Goal: Communication & Community: Answer question/provide support

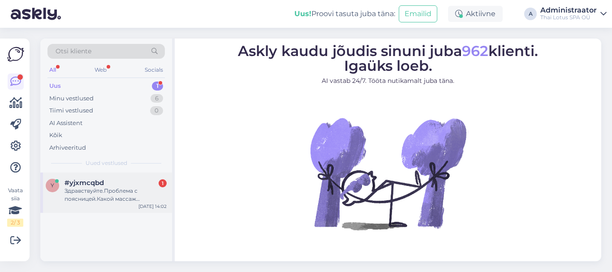
click at [140, 196] on div "Здравствуйте.Проблема с поясницей.Какой массаж порекомендуете?" at bounding box center [116, 195] width 102 height 16
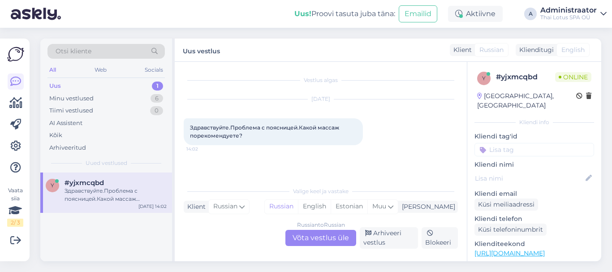
click at [300, 242] on div "Russian to Russian Võta vestlus üle" at bounding box center [321, 238] width 71 height 16
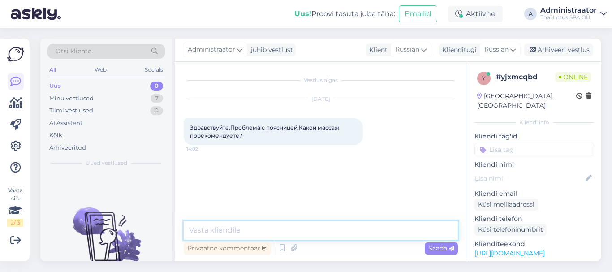
click at [251, 232] on textarea at bounding box center [321, 230] width 274 height 19
click at [472, 9] on div "Aktiivne" at bounding box center [475, 14] width 55 height 16
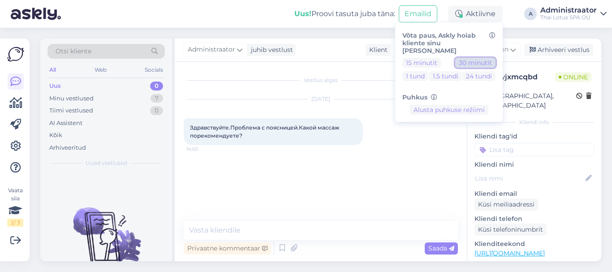
click at [463, 58] on button "30 minutit" at bounding box center [475, 63] width 40 height 10
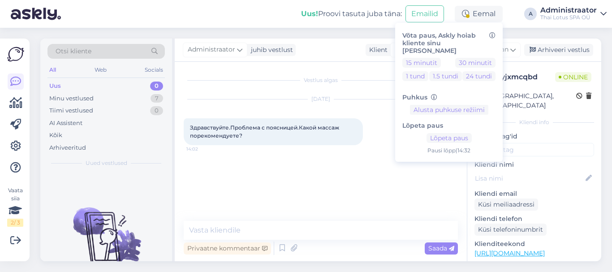
click at [328, 162] on div "Vestlus algas [DATE] Здравствуйте.Проблема с поясницей.Какой массаж порекоменду…" at bounding box center [325, 142] width 282 height 142
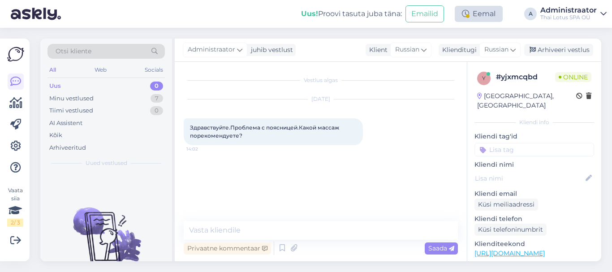
drag, startPoint x: 507, startPoint y: 16, endPoint x: 490, endPoint y: 17, distance: 17.5
click at [490, 17] on div "Uus! Proovi tasuta [PERSON_NAME]: Emailid Eemal Võta paus, Askly hoiab kliente …" at bounding box center [306, 14] width 612 height 28
click at [465, 12] on icon at bounding box center [465, 13] width 7 height 7
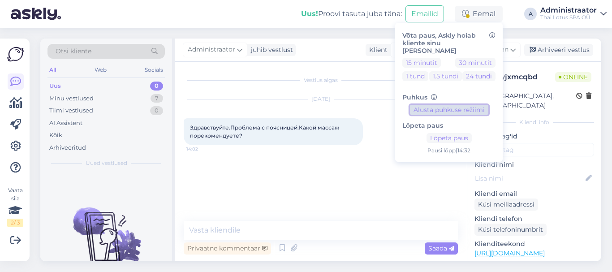
click at [445, 105] on button "Alusta puhkuse režiimi" at bounding box center [449, 110] width 78 height 10
click at [436, 105] on button "Lõpeta puhkuse režiim" at bounding box center [449, 110] width 78 height 10
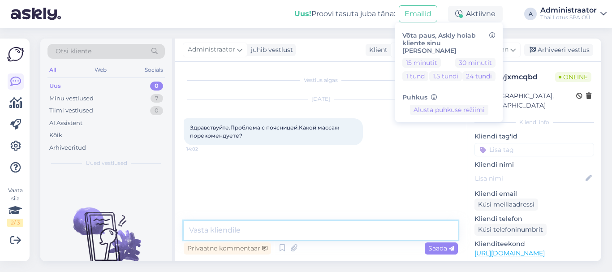
click at [260, 227] on textarea at bounding box center [321, 230] width 274 height 19
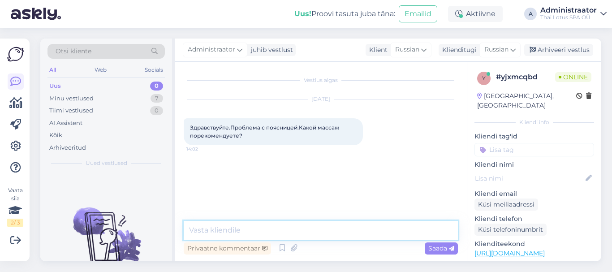
click at [260, 226] on textarea at bounding box center [321, 230] width 274 height 19
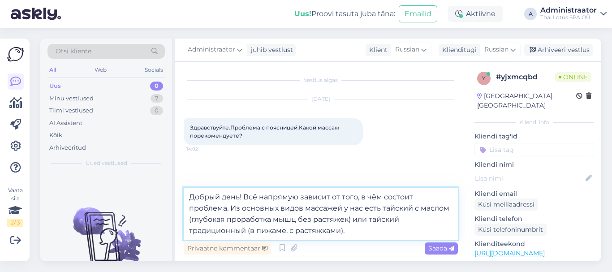
type textarea "Добрый день! Всё напрямую зависит от того, в чём состоит проблема. Из основных …"
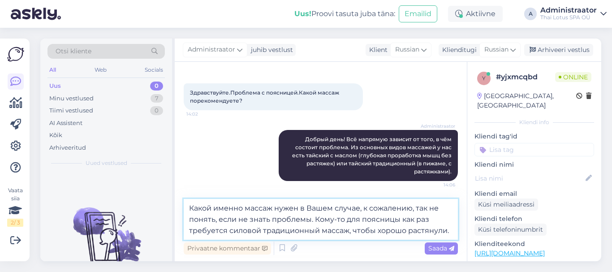
scroll to position [46, 0]
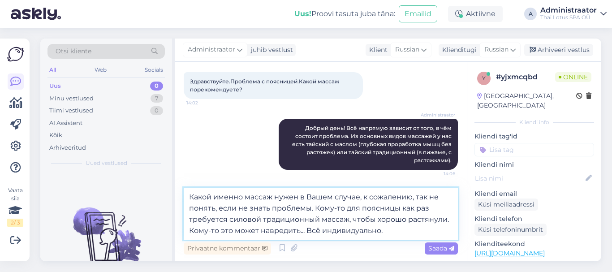
type textarea "Какой именно массаж нужен в Вашем случае, к сожалению, так не понять, если не з…"
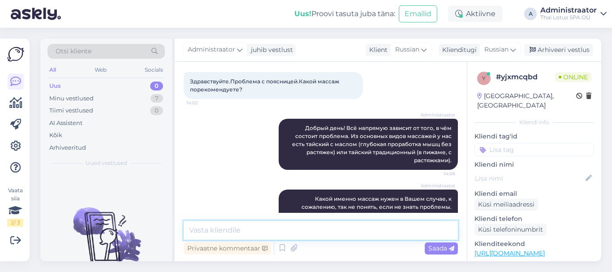
scroll to position [84, 0]
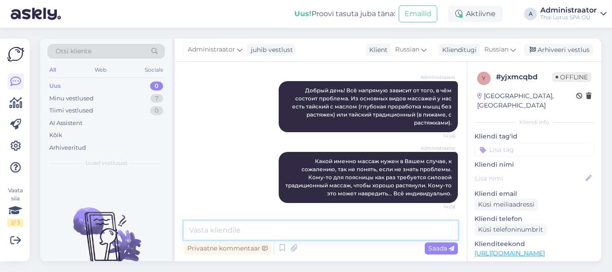
click at [226, 229] on textarea at bounding box center [321, 230] width 274 height 19
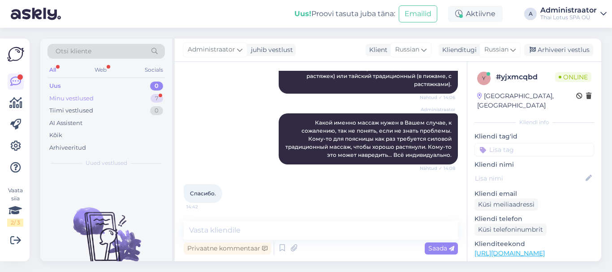
click at [121, 99] on div "Minu vestlused 7" at bounding box center [106, 98] width 117 height 13
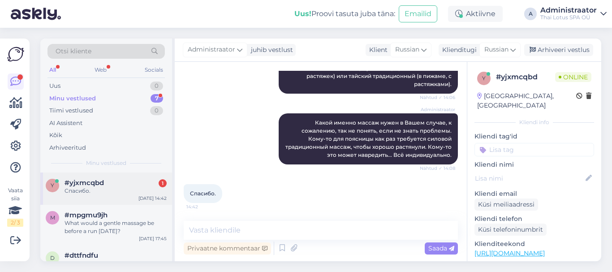
click at [132, 193] on div "Спасибо." at bounding box center [116, 191] width 102 height 8
click at [216, 238] on textarea at bounding box center [321, 230] width 274 height 19
click at [219, 232] on textarea at bounding box center [321, 230] width 274 height 19
click at [231, 229] on textarea at bounding box center [321, 230] width 274 height 19
